Goal: Find specific page/section: Find specific page/section

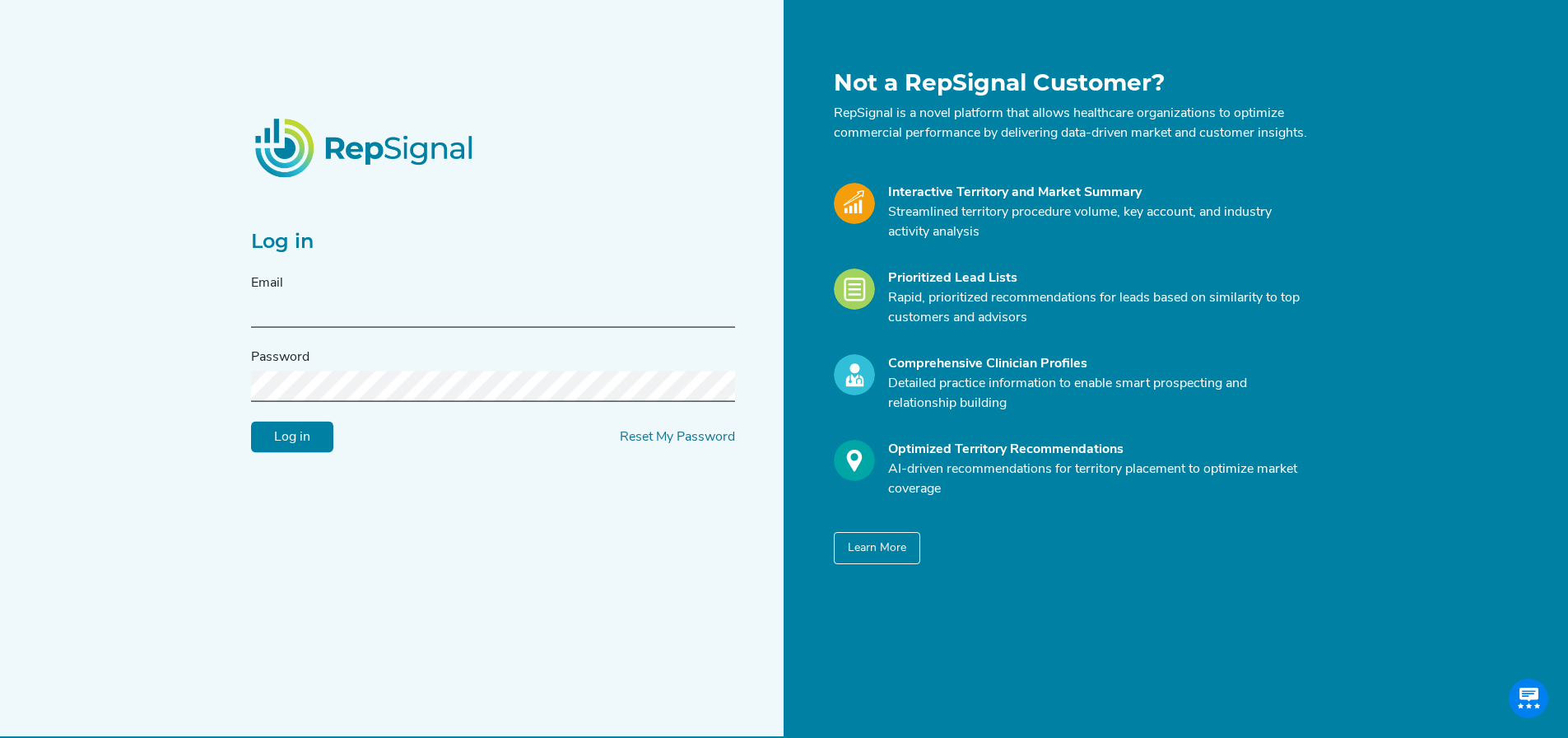
type input "[PERSON_NAME][EMAIL_ADDRESS][DOMAIN_NAME]"
click at [323, 451] on input "Log in" at bounding box center [292, 437] width 83 height 31
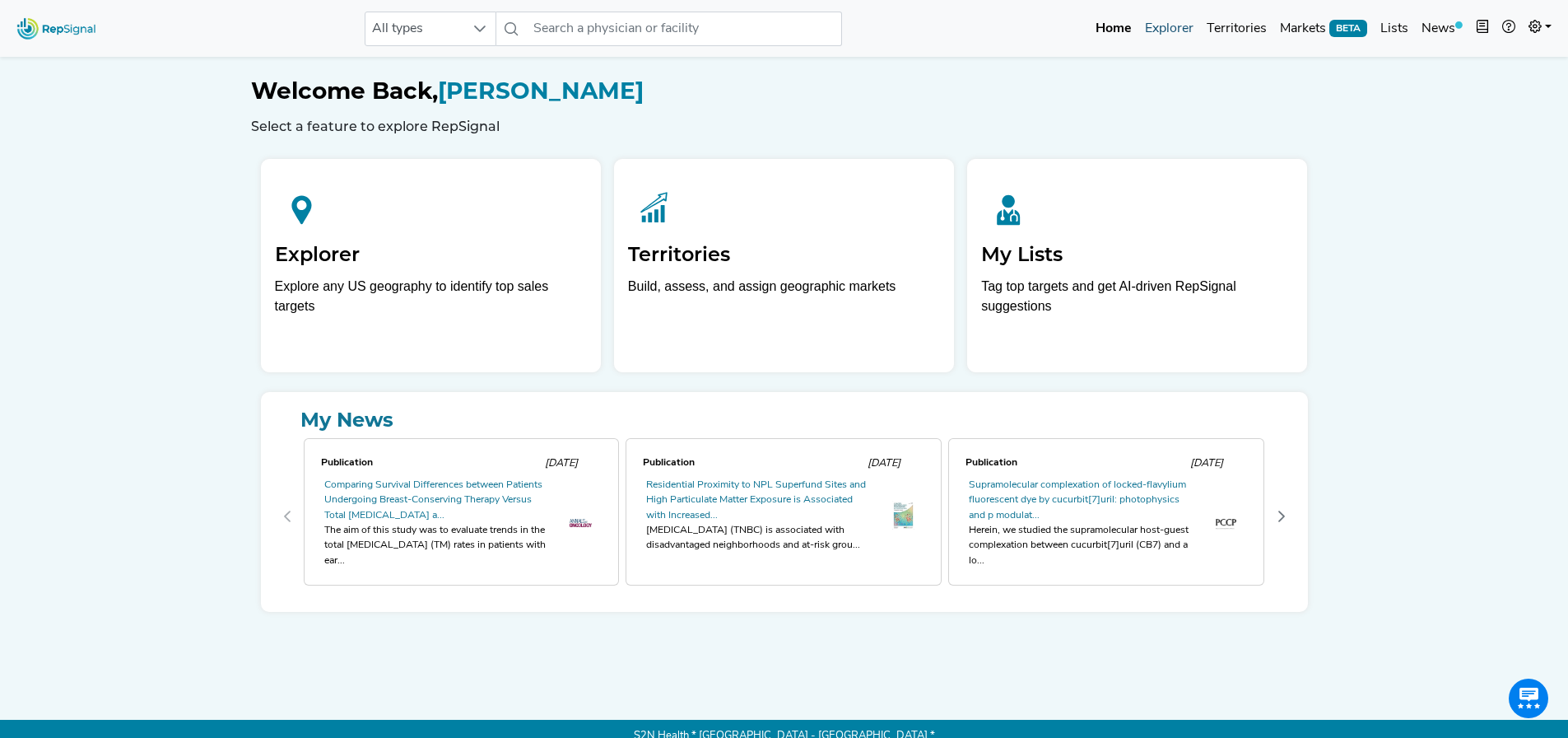
click at [1167, 26] on link "Explorer" at bounding box center [1169, 28] width 62 height 33
drag, startPoint x: 1184, startPoint y: 26, endPoint x: 678, endPoint y: 130, distance: 516.6
click at [1184, 26] on link "Explorer" at bounding box center [1169, 28] width 62 height 33
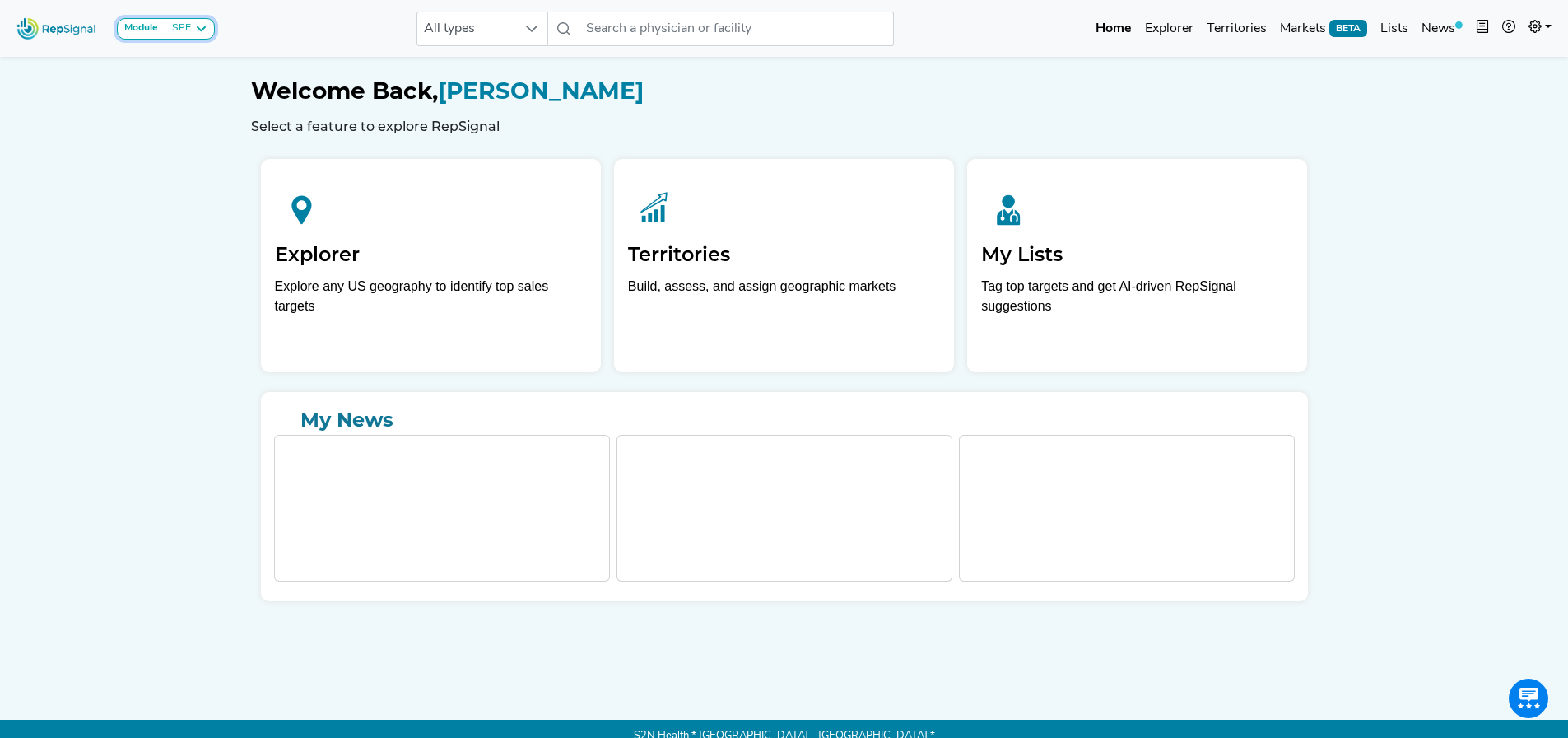
click at [204, 39] on button "Module SPE" at bounding box center [165, 28] width 98 height 21
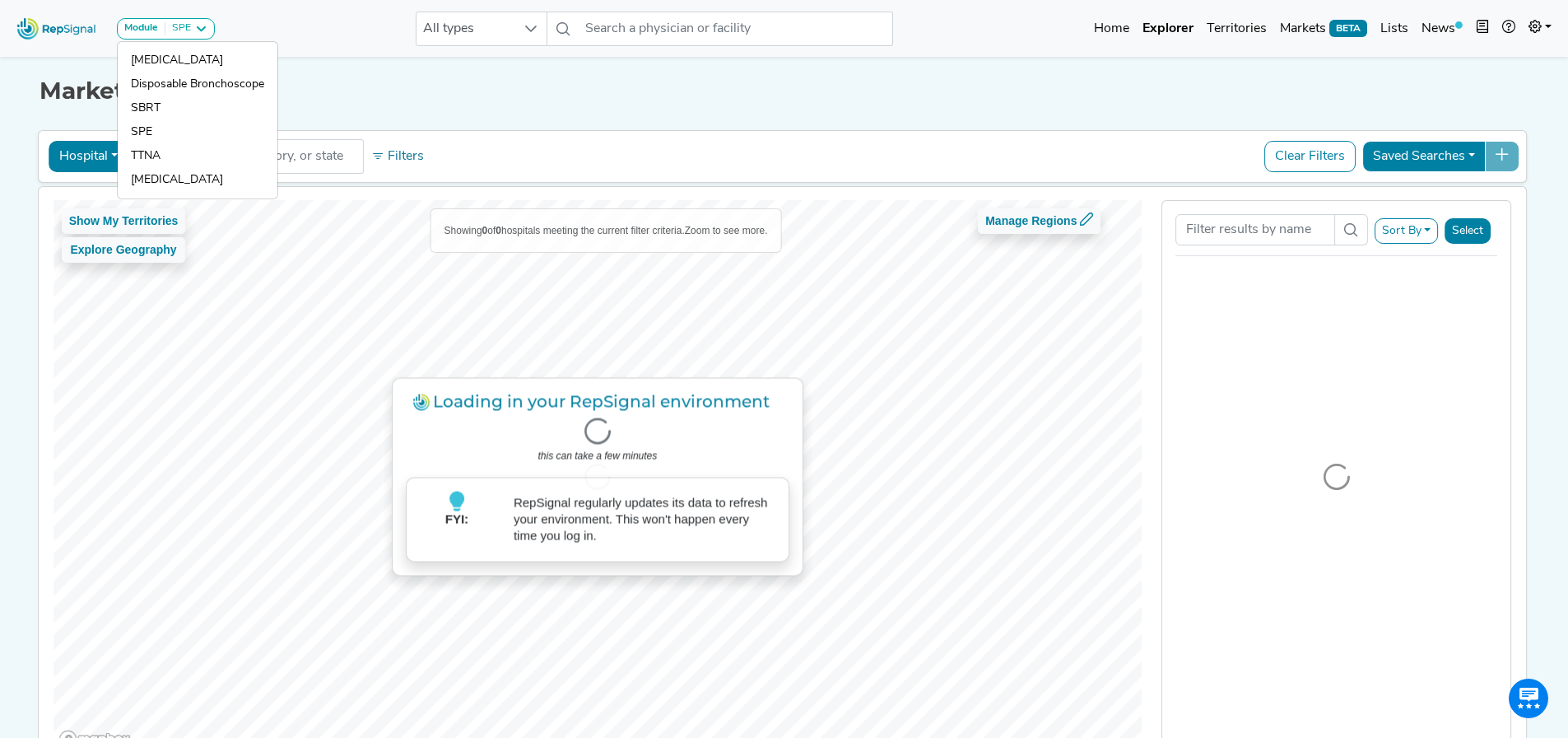
click at [436, 72] on div "Market Explorer" at bounding box center [784, 79] width 1490 height 53
